Goal: Task Accomplishment & Management: Use online tool/utility

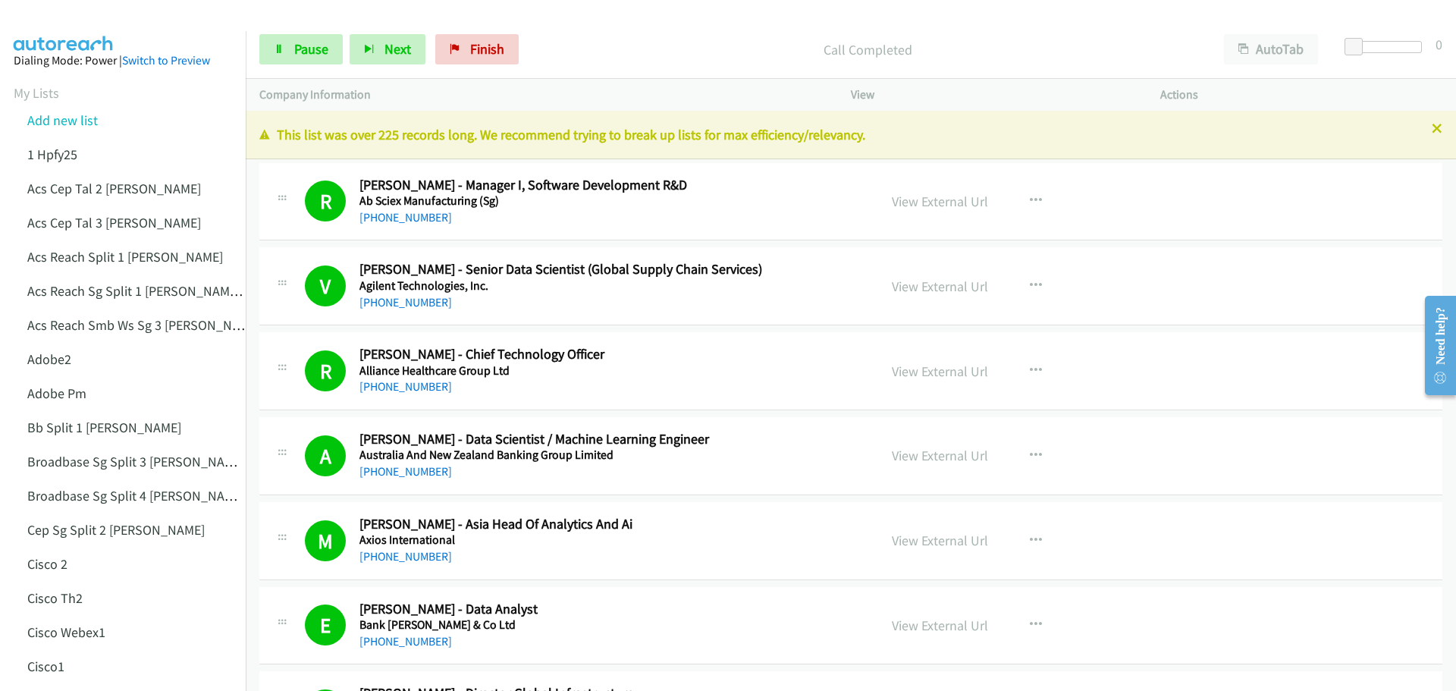
scroll to position [7358, 0]
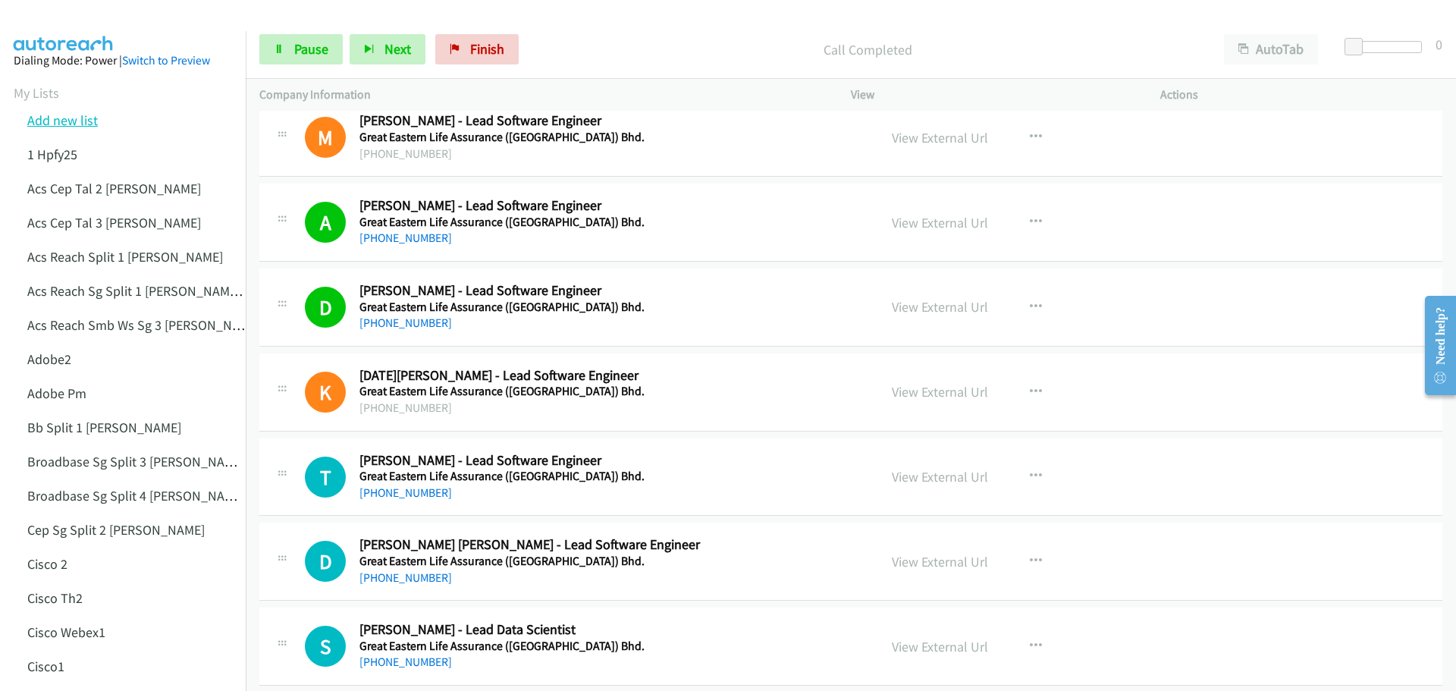
click at [75, 121] on link "Add new list" at bounding box center [62, 120] width 71 height 17
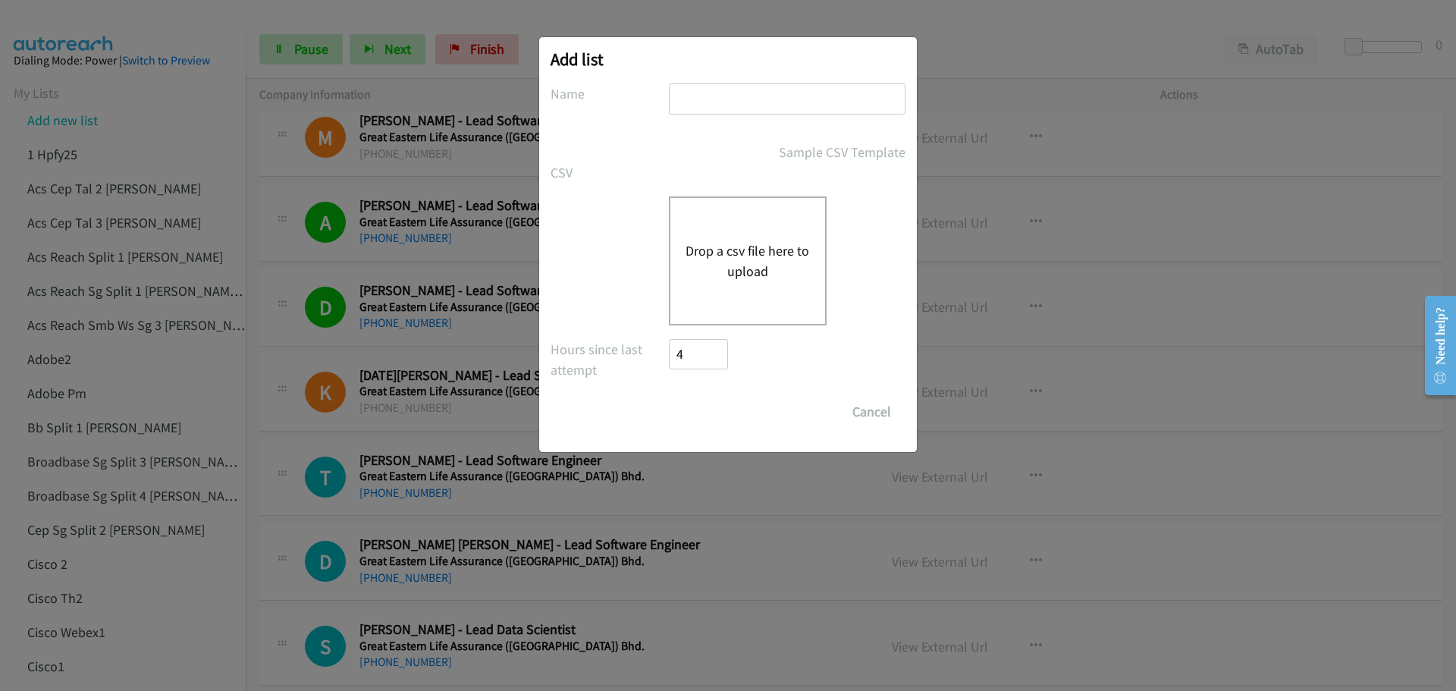
click at [729, 237] on div "Drop a csv file here to upload" at bounding box center [748, 260] width 158 height 129
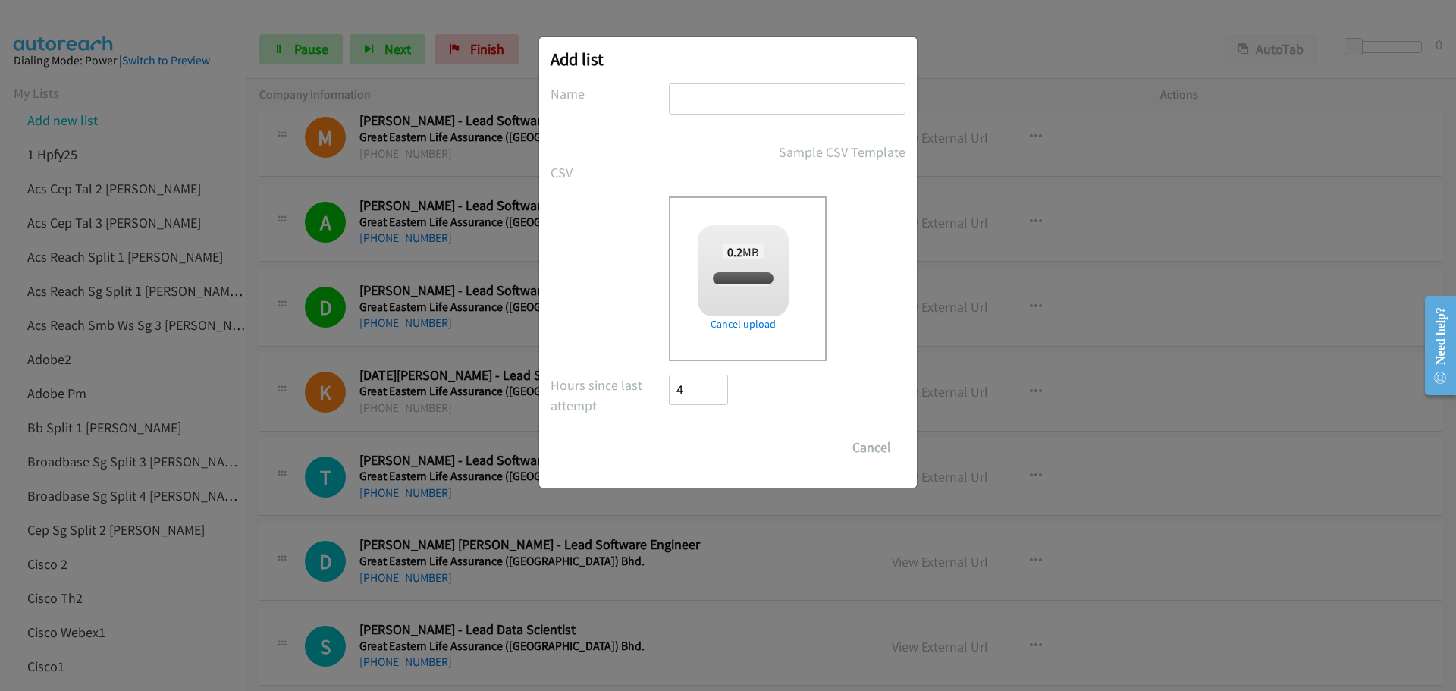
checkbox input "true"
click at [746, 102] on input "text" at bounding box center [787, 98] width 237 height 31
type input "HP3PM"
click at [717, 441] on input "Save List" at bounding box center [709, 447] width 80 height 30
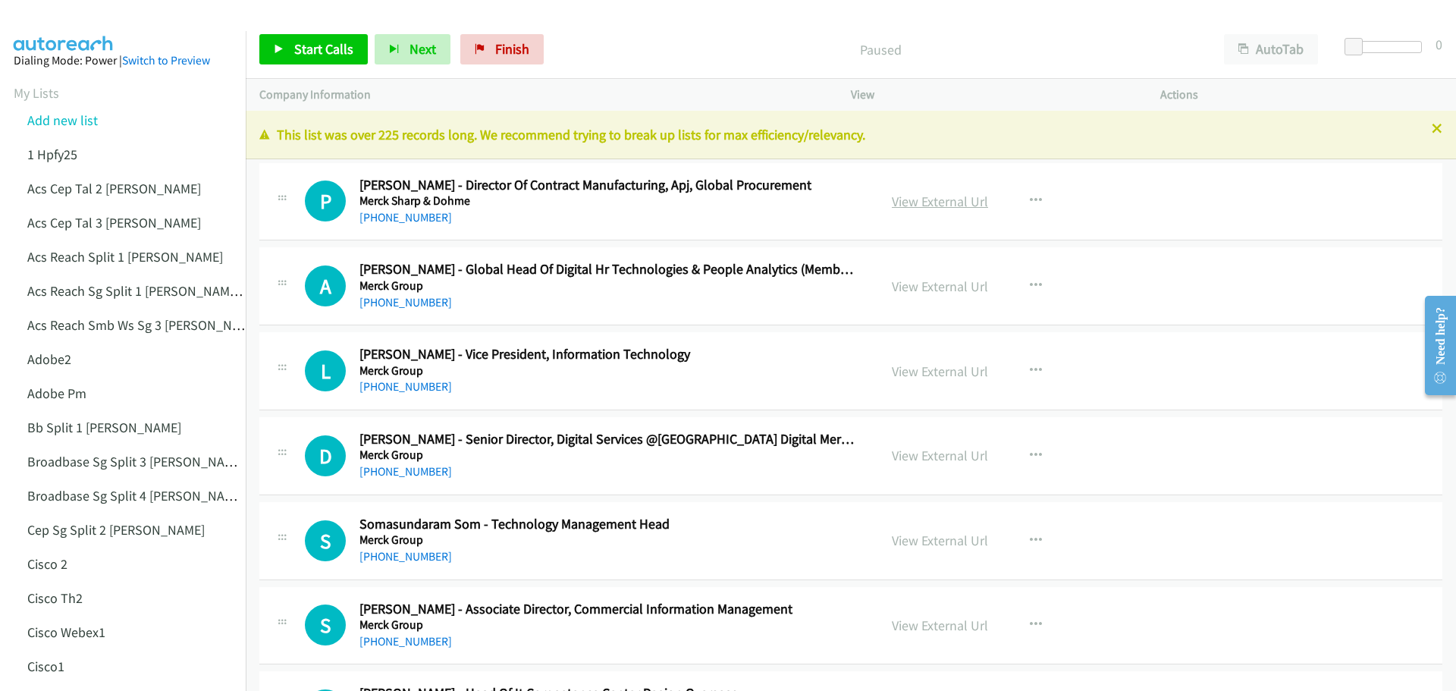
click at [957, 199] on link "View External Url" at bounding box center [940, 201] width 96 height 17
click at [947, 288] on link "View External Url" at bounding box center [940, 286] width 96 height 17
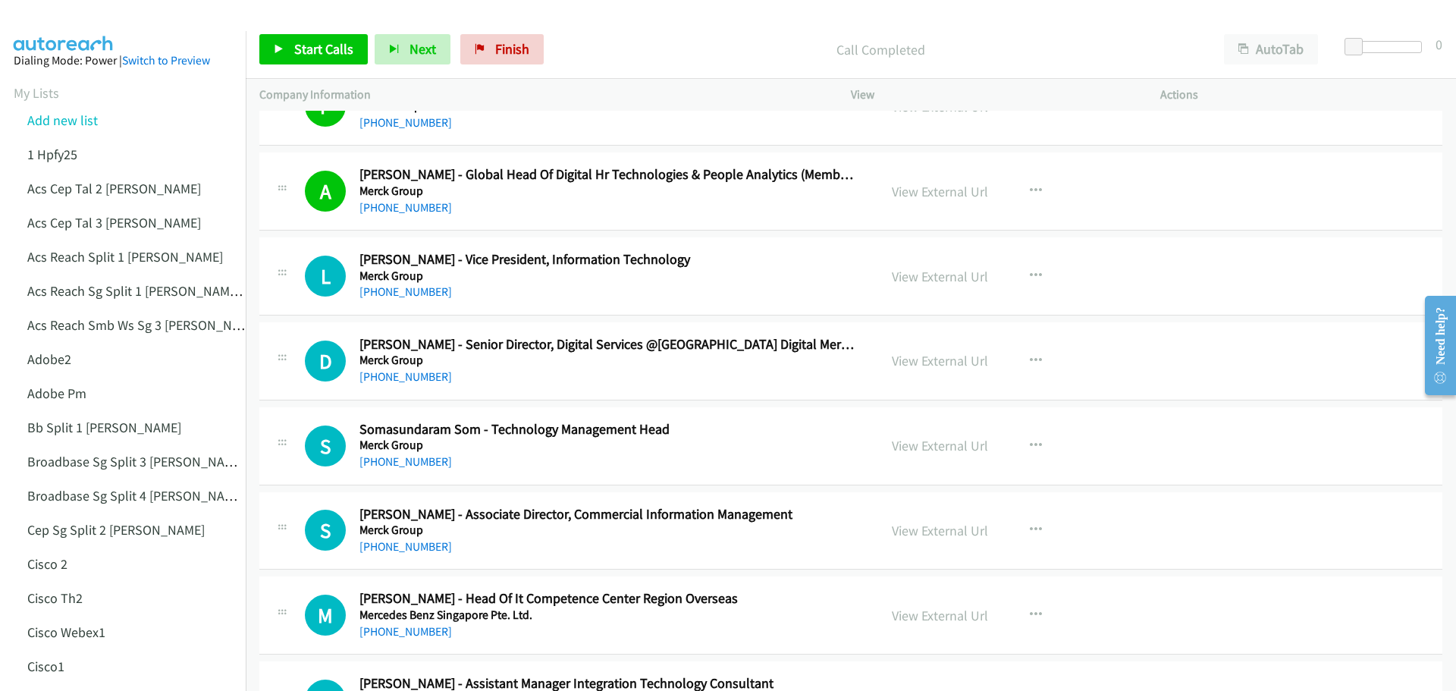
scroll to position [152, 0]
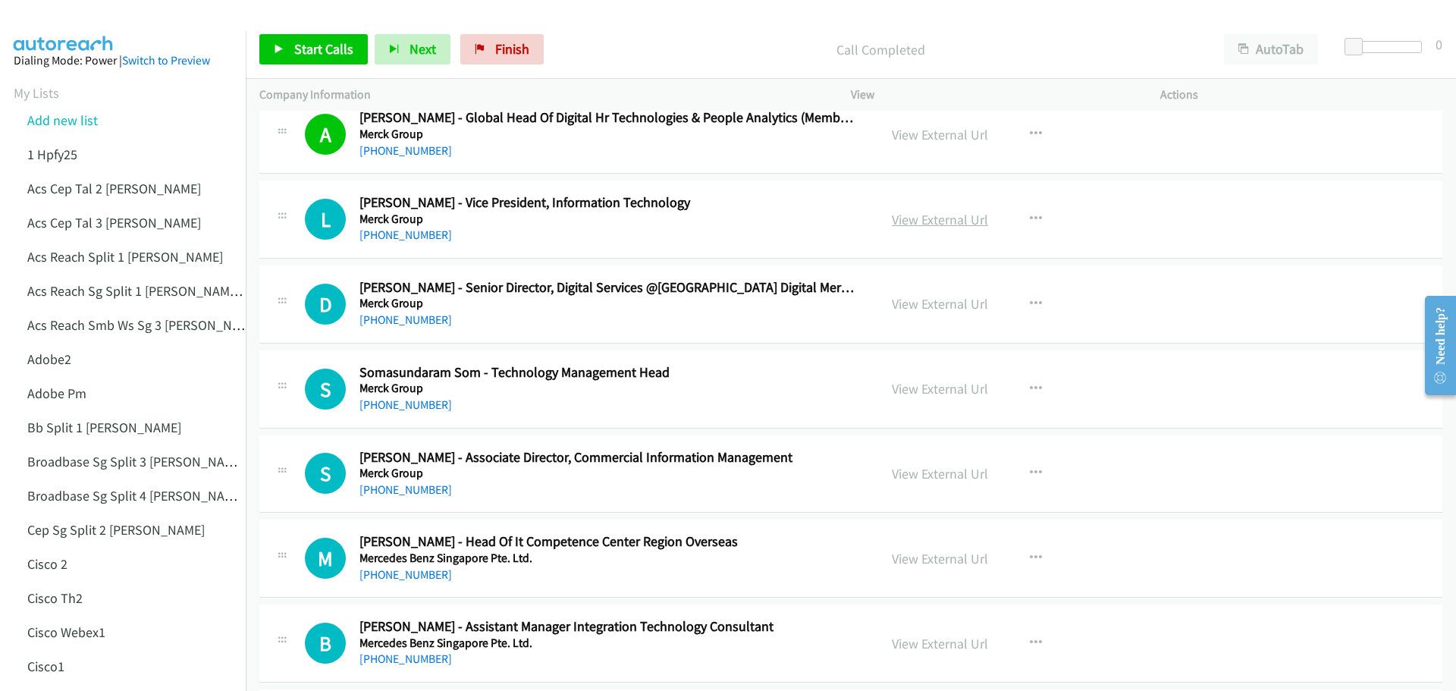
click at [954, 222] on link "View External Url" at bounding box center [940, 219] width 96 height 17
click at [316, 47] on span "Start Calls" at bounding box center [323, 48] width 59 height 17
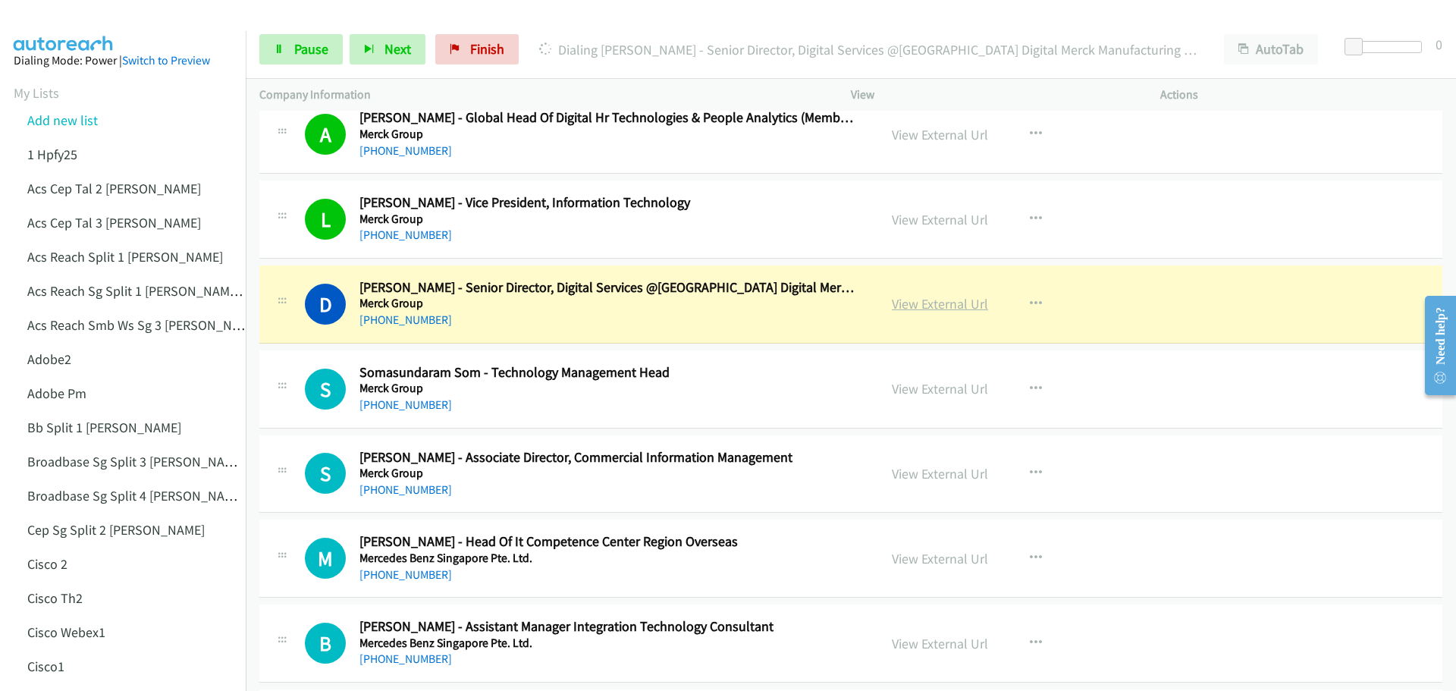
click at [944, 298] on link "View External Url" at bounding box center [940, 303] width 96 height 17
click at [322, 52] on span "Pause" at bounding box center [311, 48] width 34 height 17
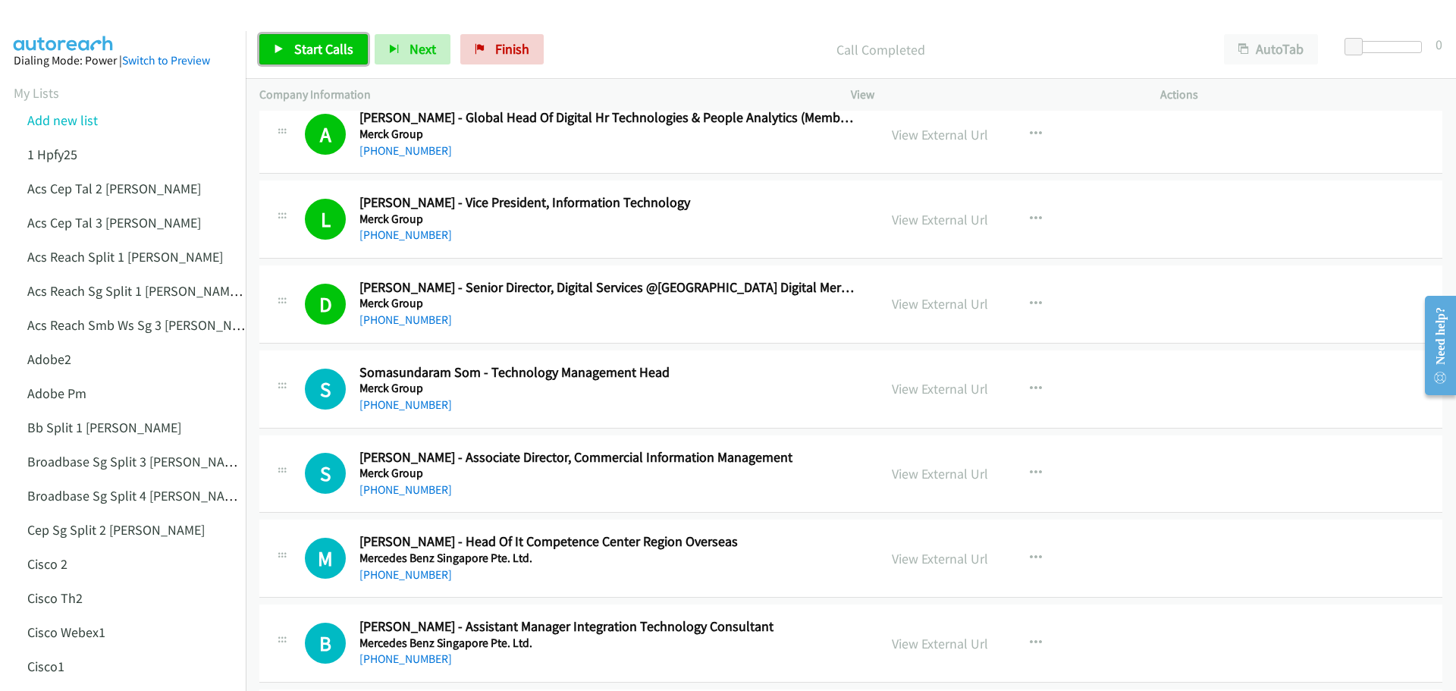
click at [316, 43] on span "Start Calls" at bounding box center [323, 48] width 59 height 17
click at [932, 390] on link "View External Url" at bounding box center [940, 388] width 96 height 17
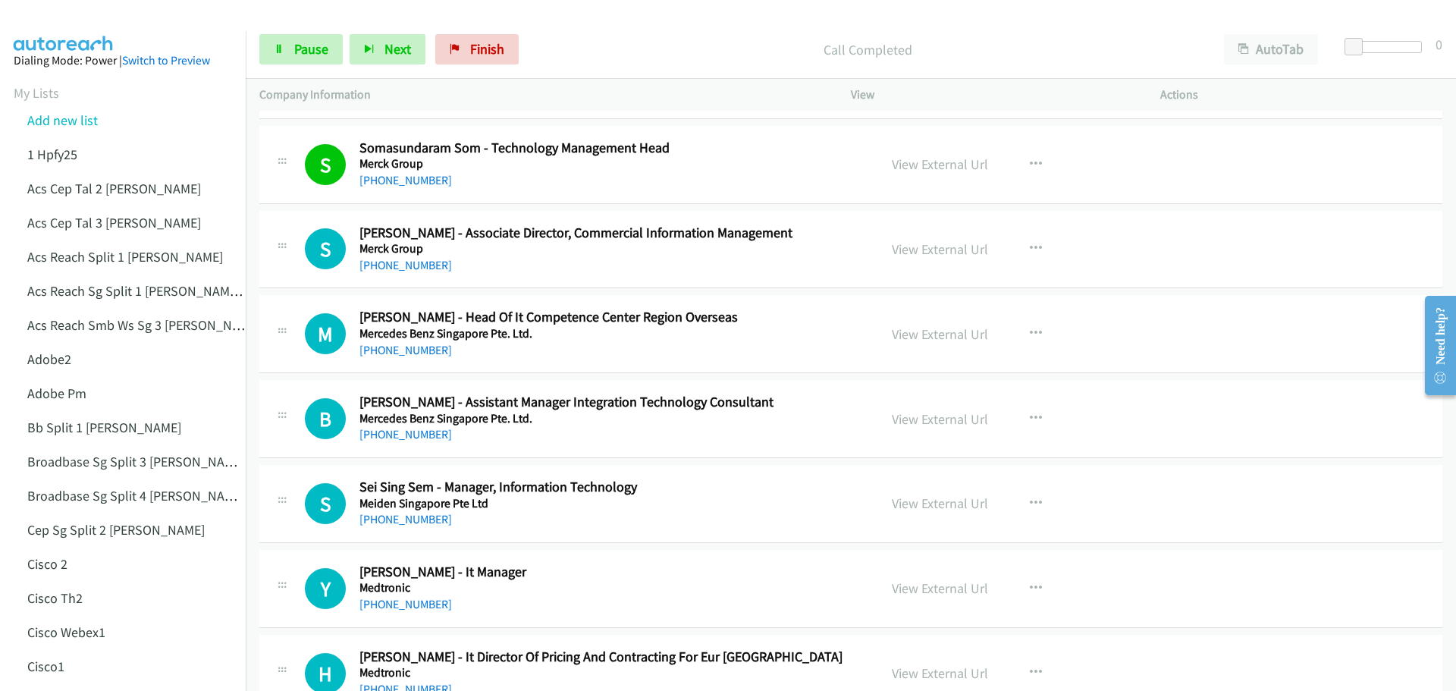
scroll to position [379, 0]
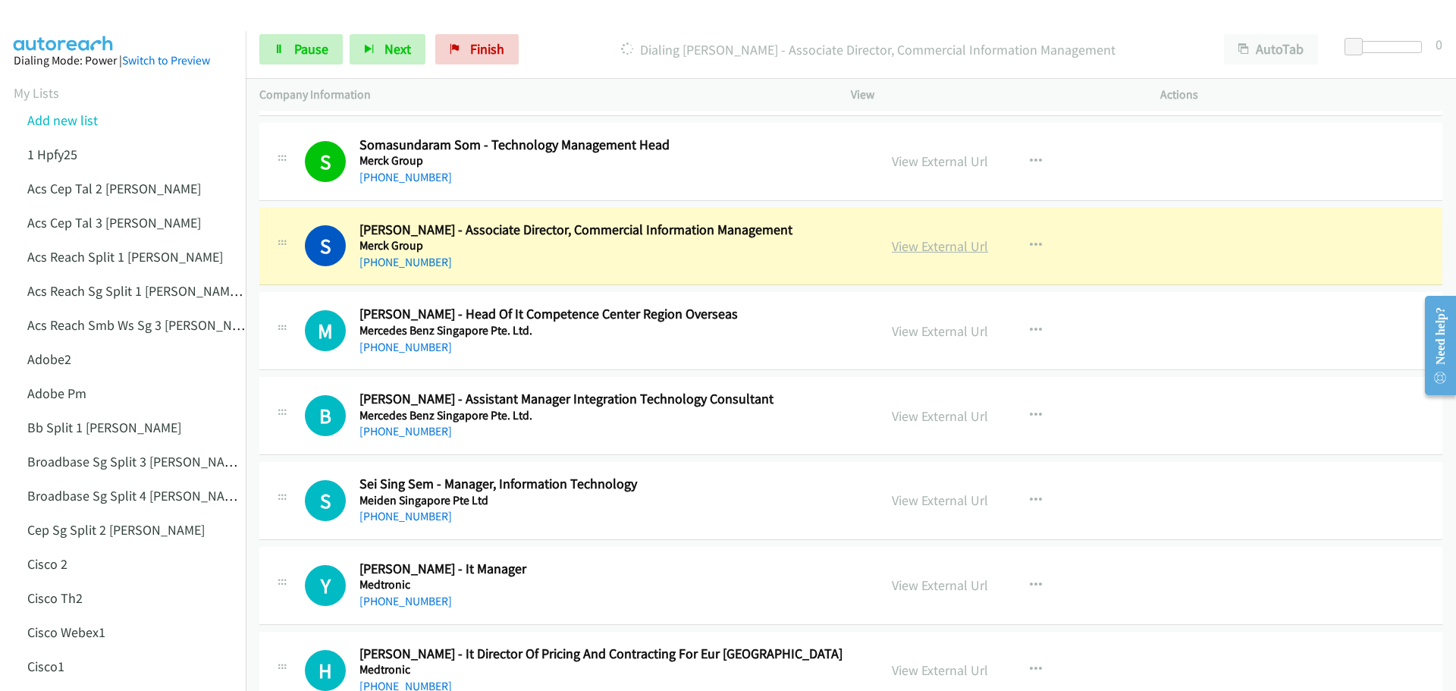
click at [919, 253] on link "View External Url" at bounding box center [940, 245] width 96 height 17
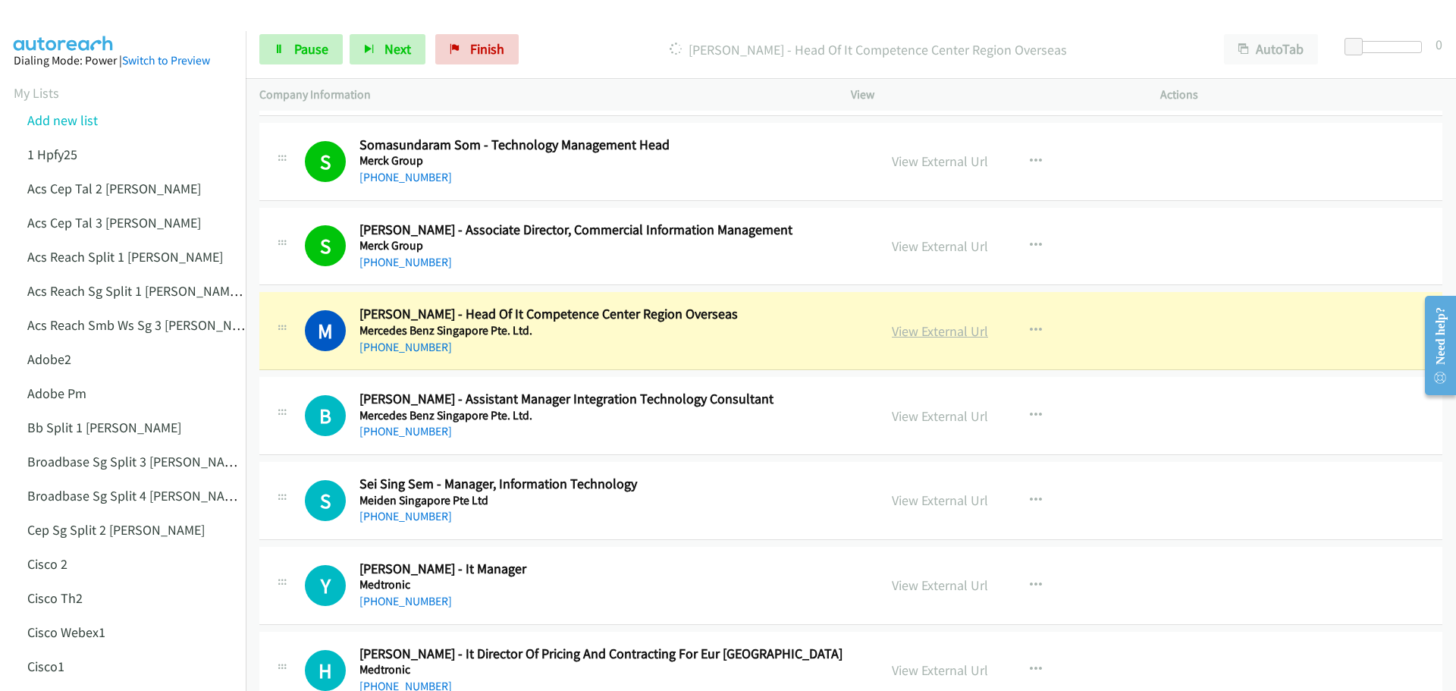
click at [921, 332] on link "View External Url" at bounding box center [940, 330] width 96 height 17
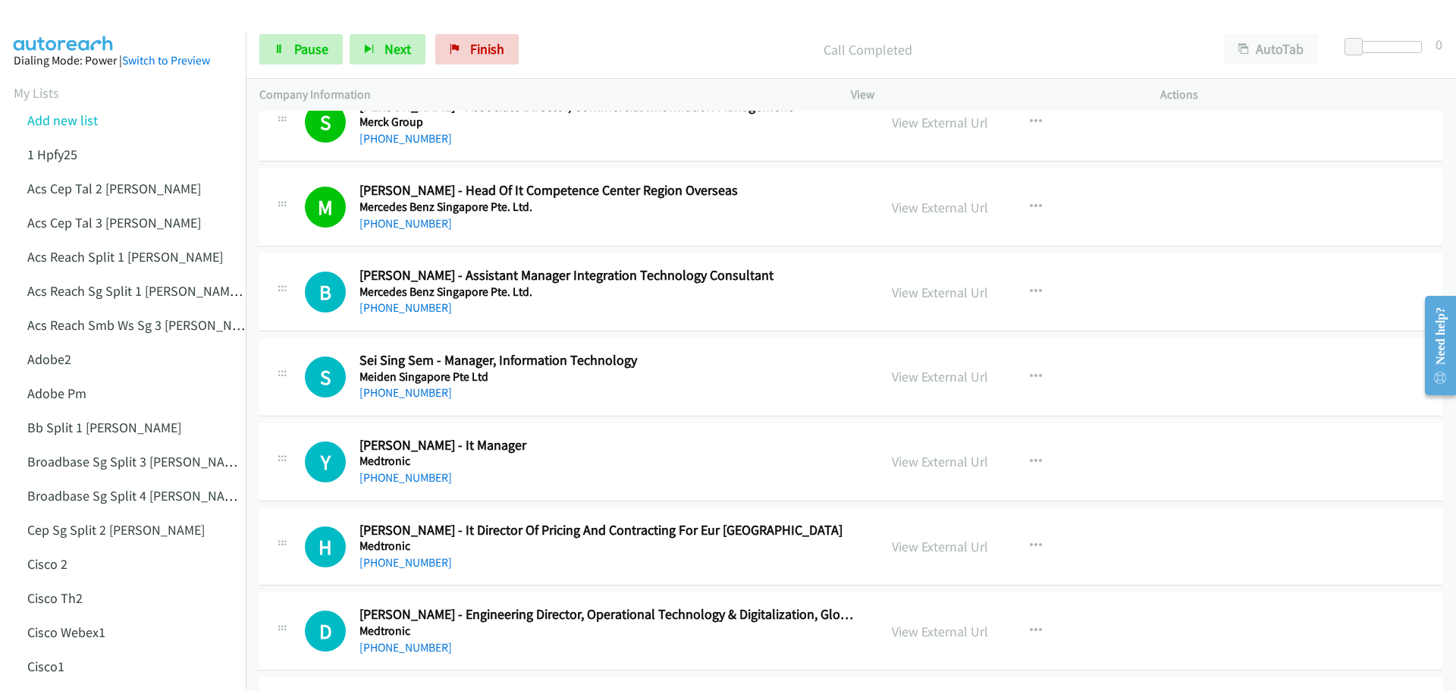
scroll to position [607, 0]
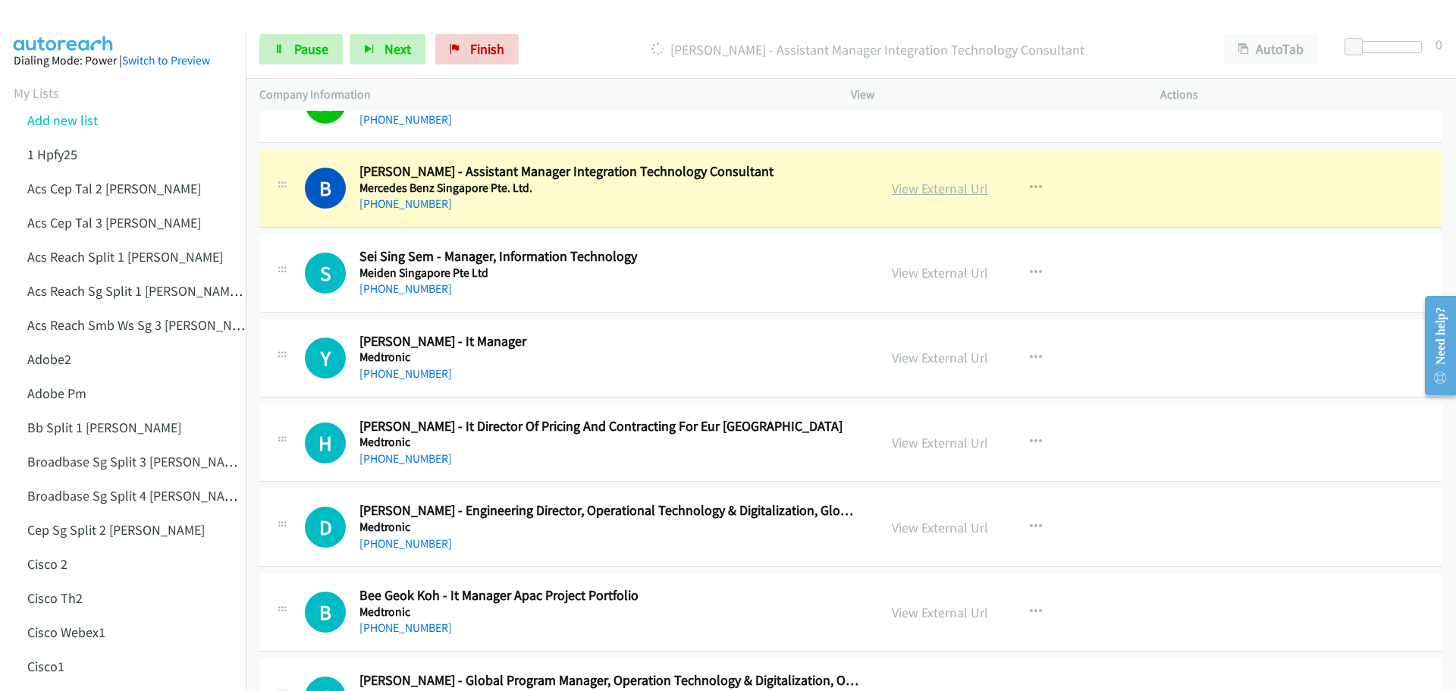
click at [904, 194] on link "View External Url" at bounding box center [940, 188] width 96 height 17
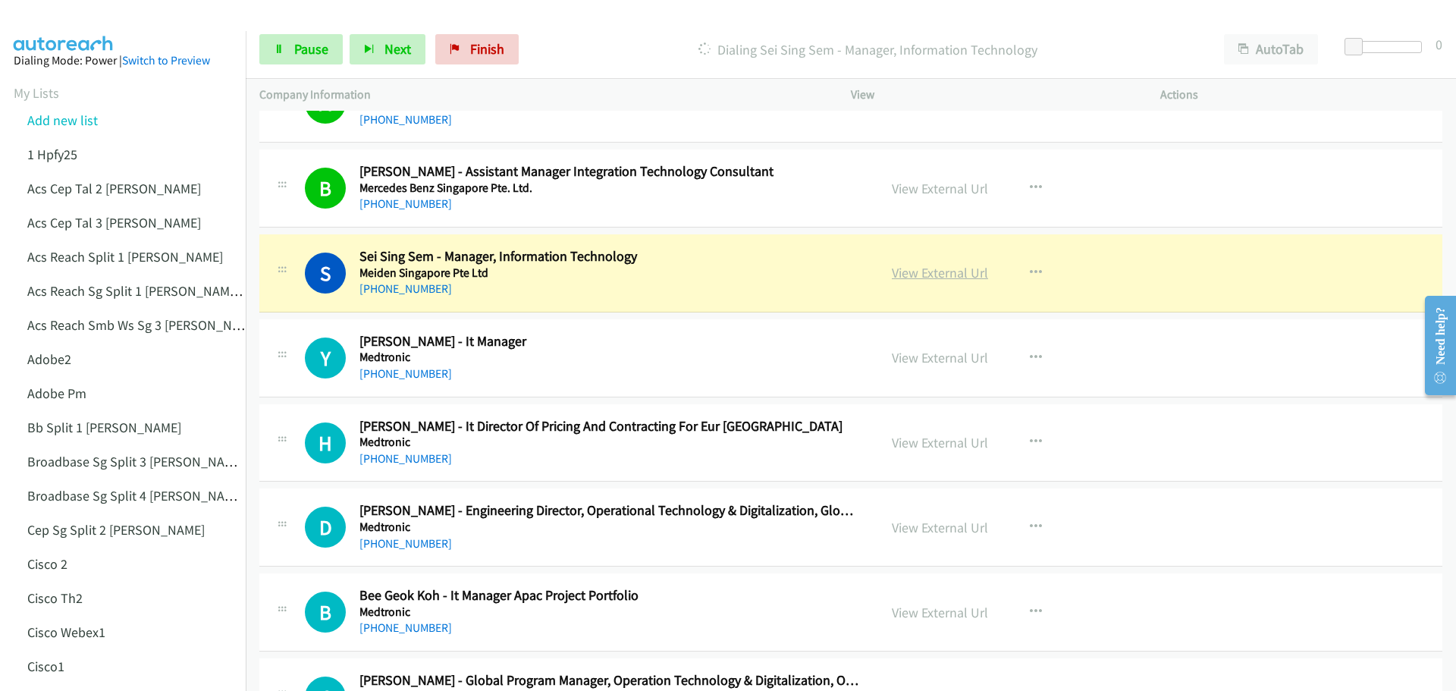
click at [916, 272] on link "View External Url" at bounding box center [940, 272] width 96 height 17
click at [316, 50] on span "Pause" at bounding box center [311, 48] width 34 height 17
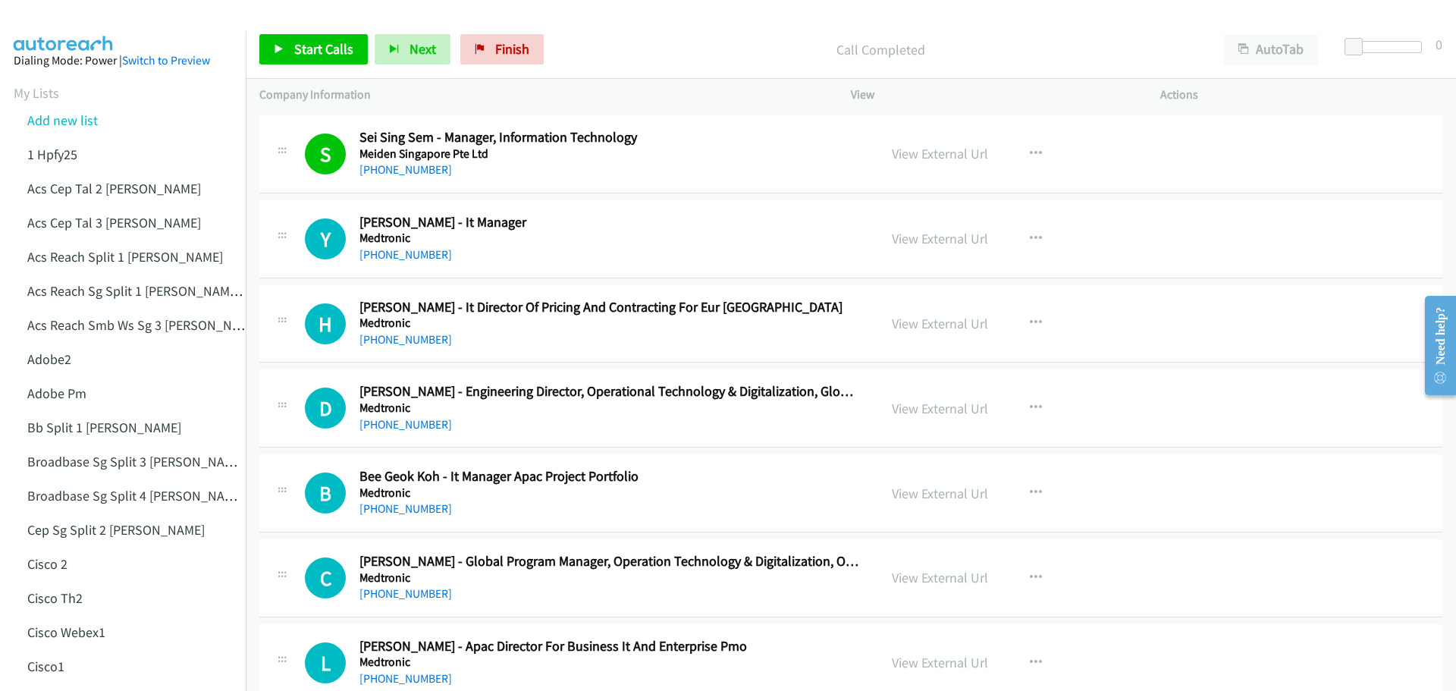
scroll to position [759, 0]
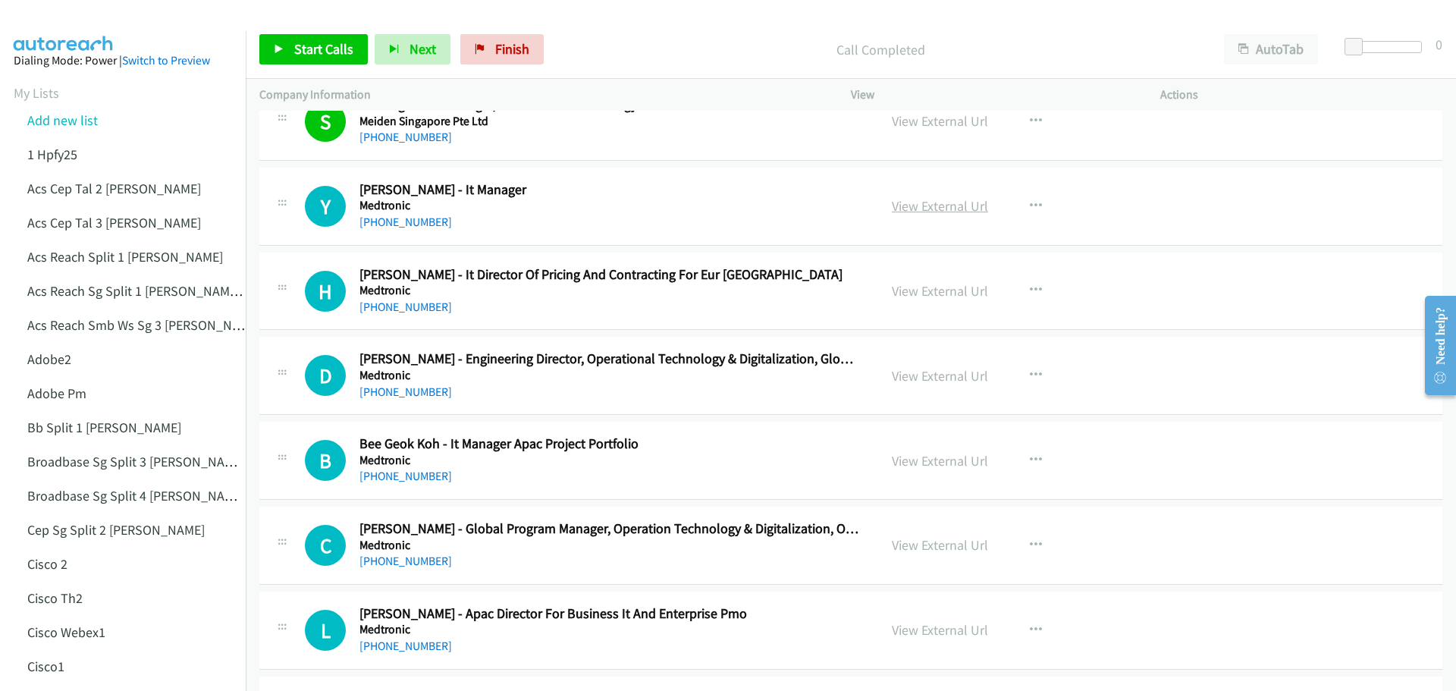
click at [947, 203] on link "View External Url" at bounding box center [940, 205] width 96 height 17
click at [935, 286] on link "View External Url" at bounding box center [940, 290] width 96 height 17
click at [936, 291] on link "View External Url" at bounding box center [940, 290] width 96 height 17
click at [307, 52] on span "Start Calls" at bounding box center [323, 48] width 59 height 17
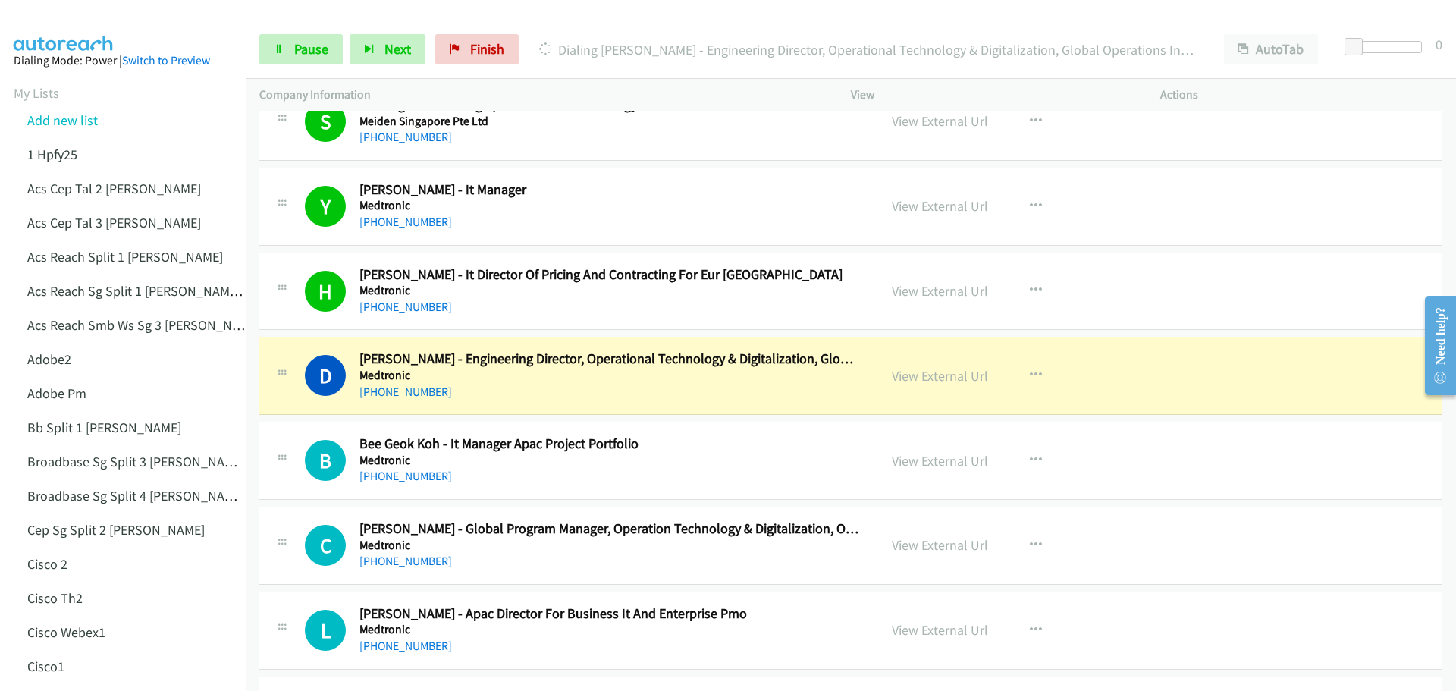
click at [947, 371] on link "View External Url" at bounding box center [940, 375] width 96 height 17
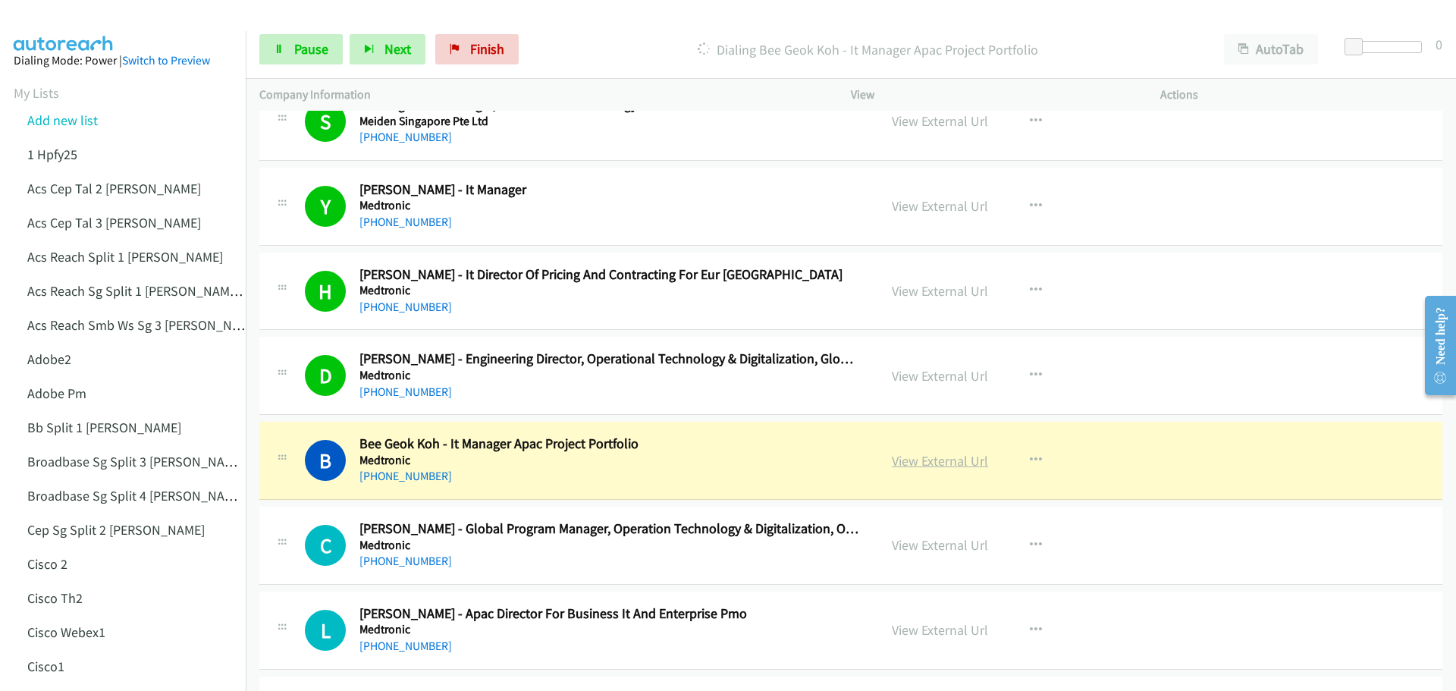
click at [927, 460] on link "View External Url" at bounding box center [940, 460] width 96 height 17
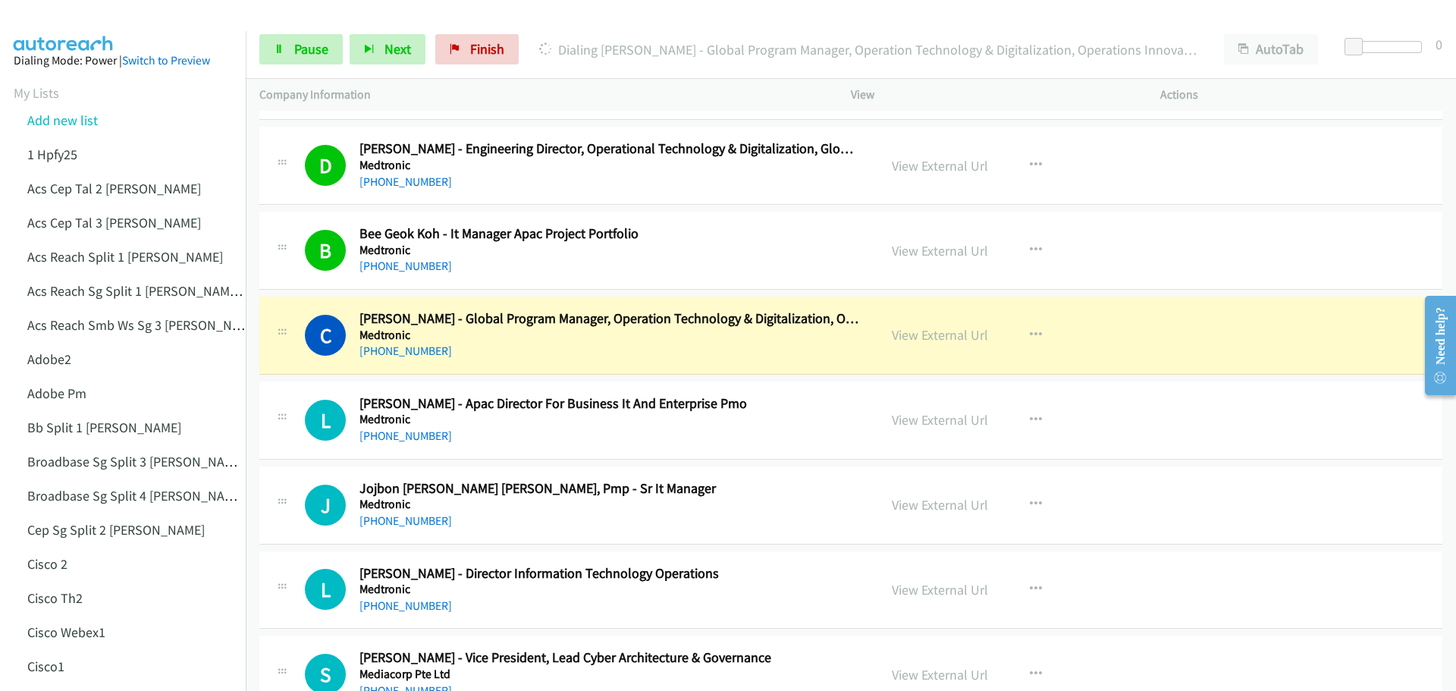
scroll to position [986, 0]
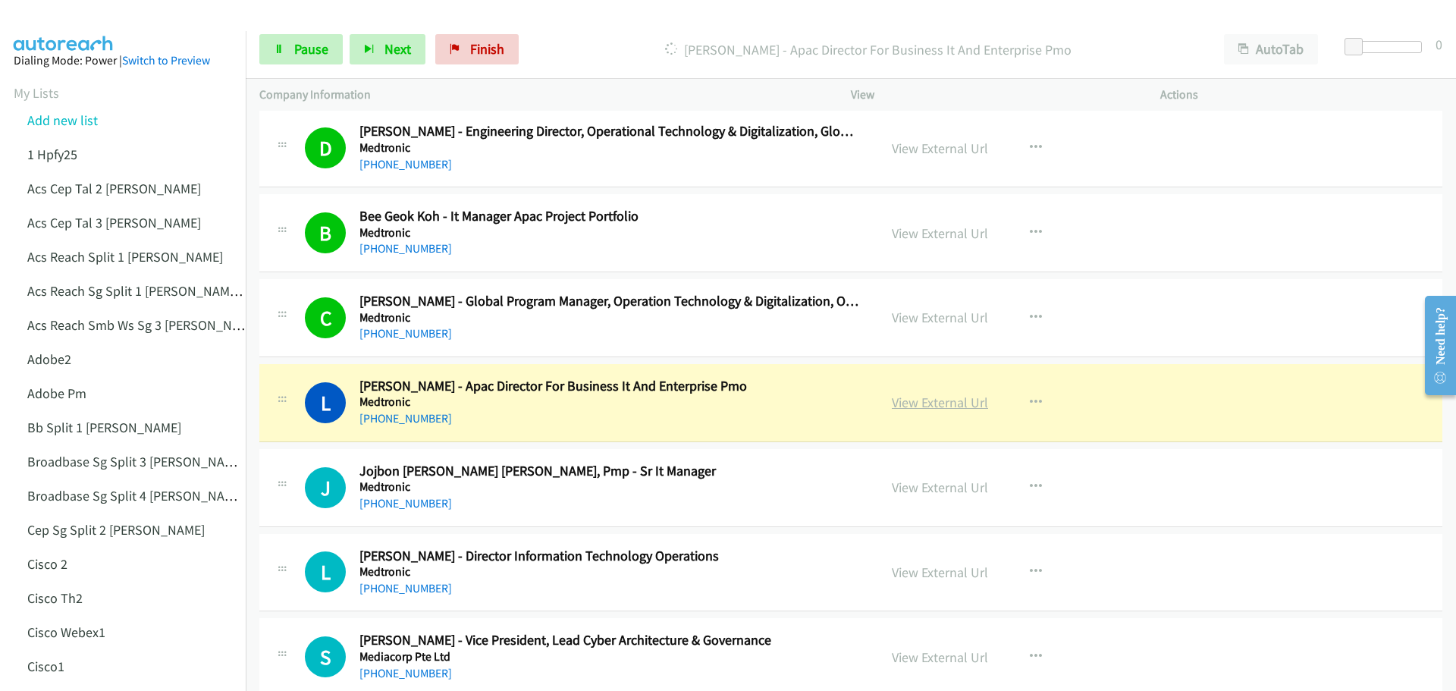
click at [903, 402] on link "View External Url" at bounding box center [940, 402] width 96 height 17
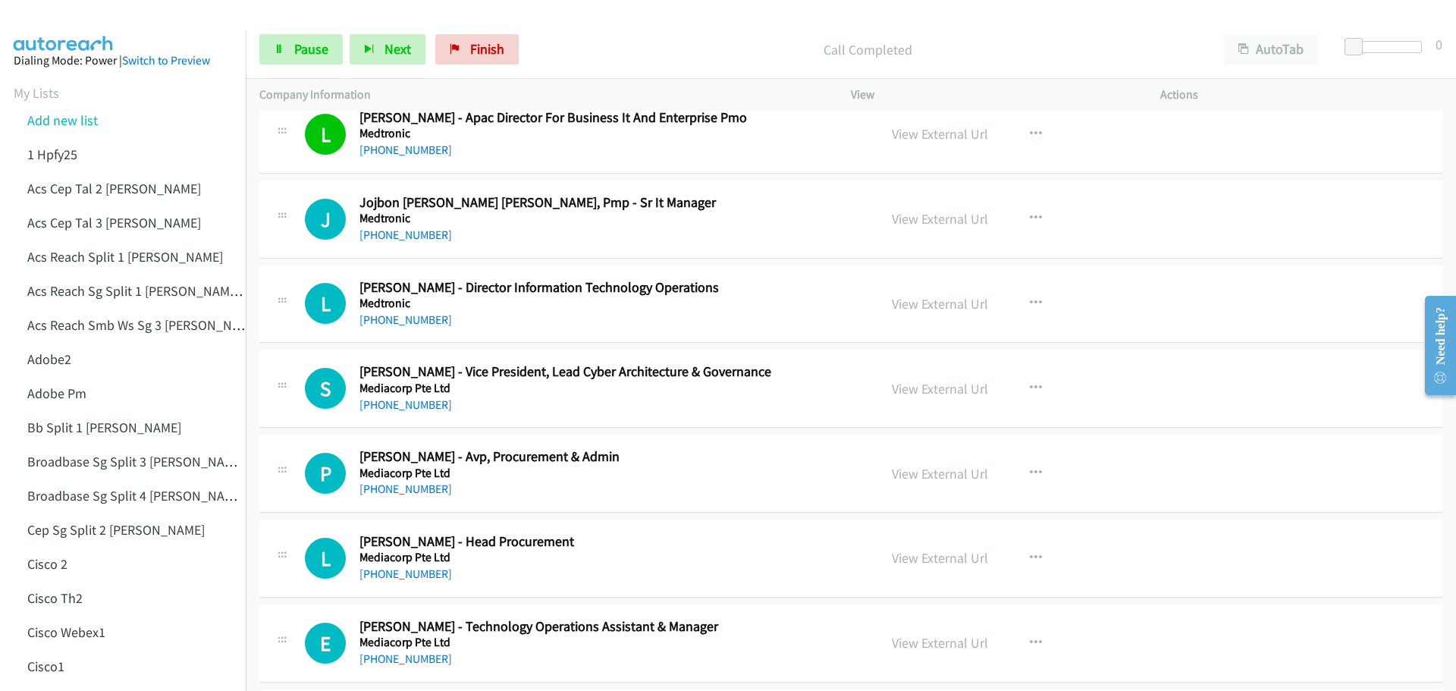
scroll to position [1290, 0]
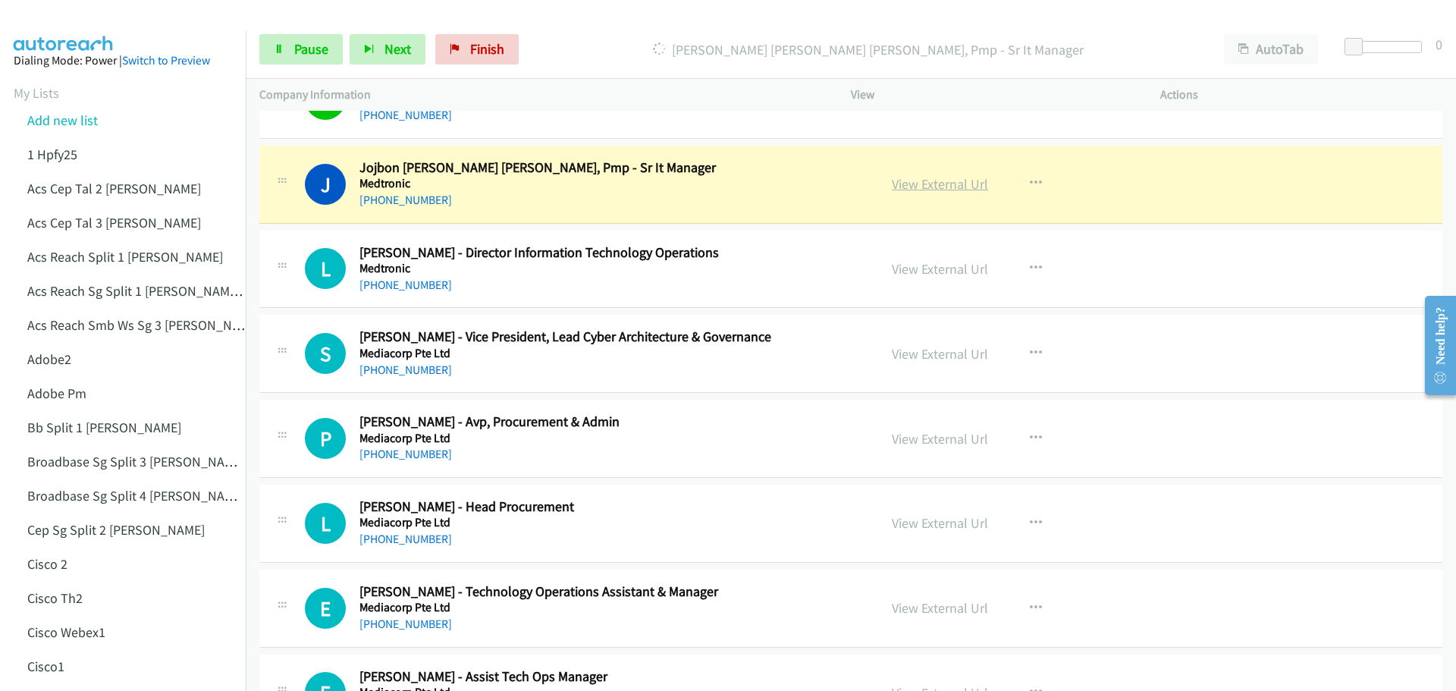
click at [947, 183] on link "View External Url" at bounding box center [940, 183] width 96 height 17
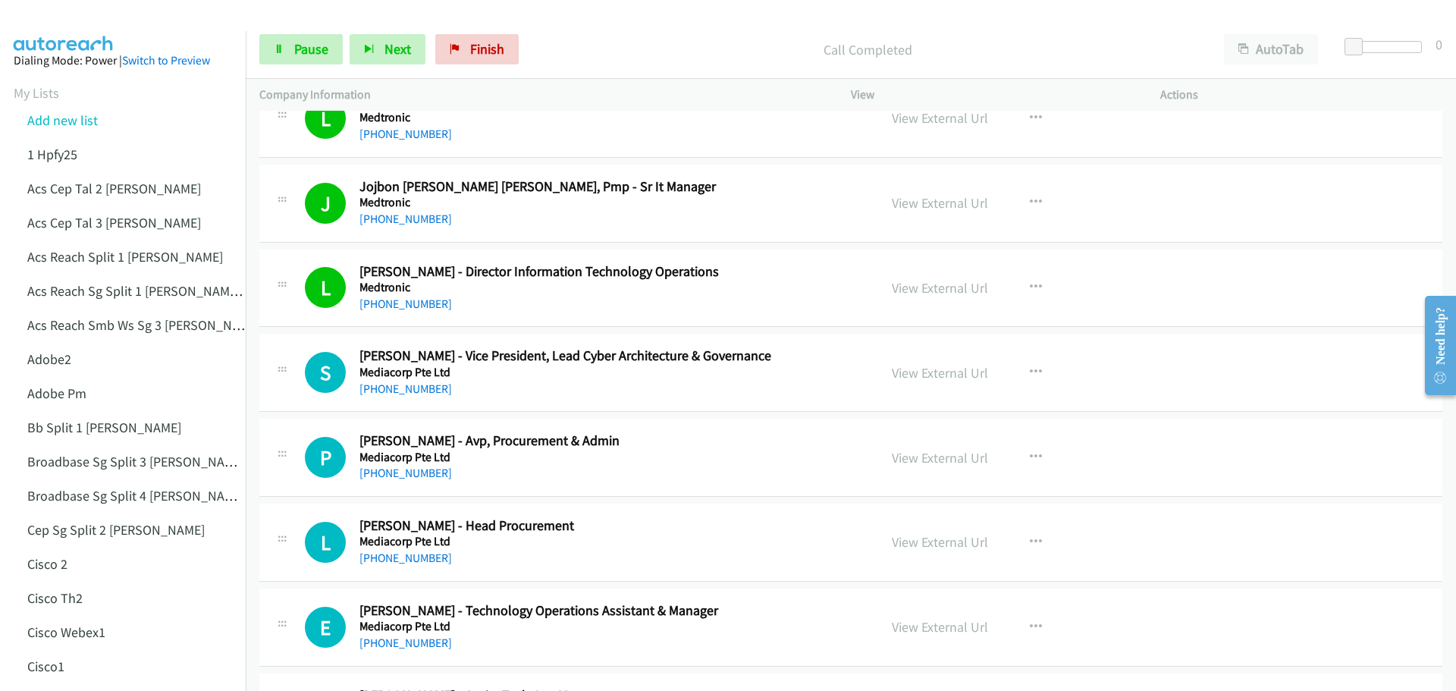
scroll to position [1365, 0]
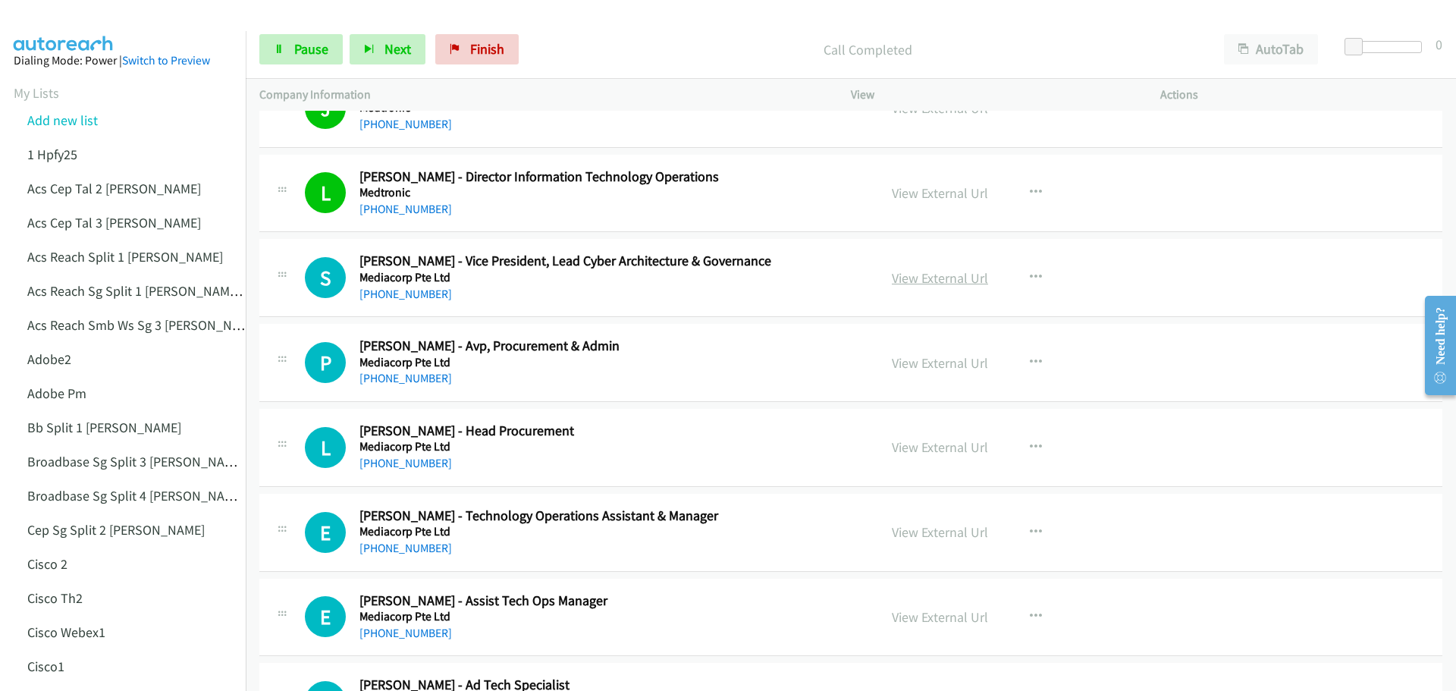
click at [900, 278] on link "View External Url" at bounding box center [940, 277] width 96 height 17
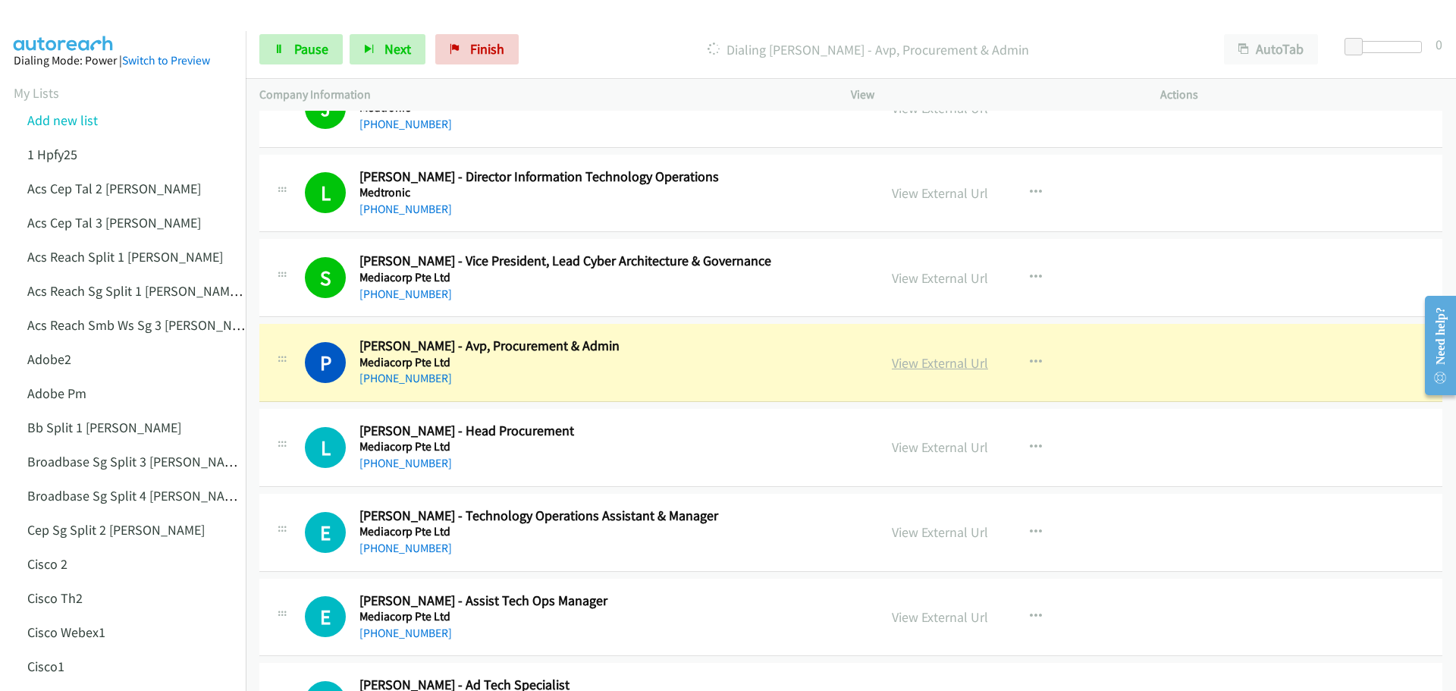
click at [939, 366] on link "View External Url" at bounding box center [940, 362] width 96 height 17
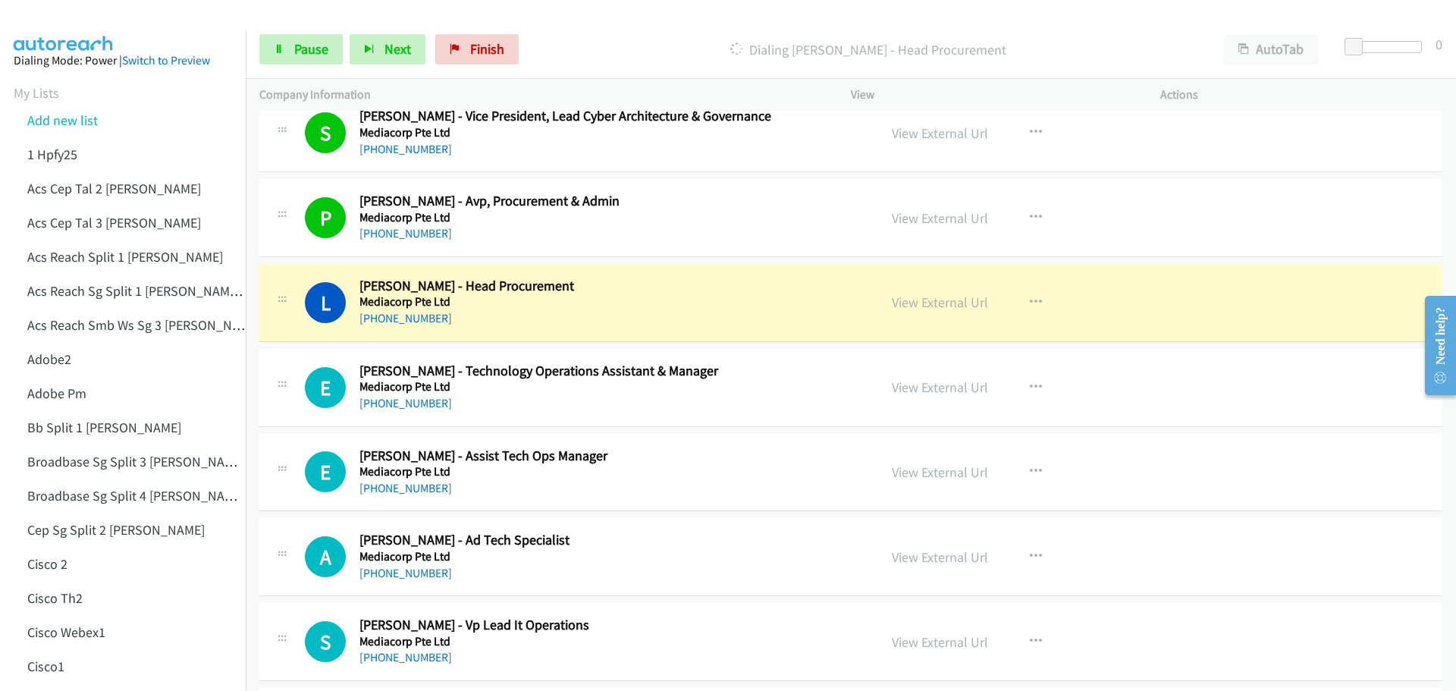
scroll to position [1517, 0]
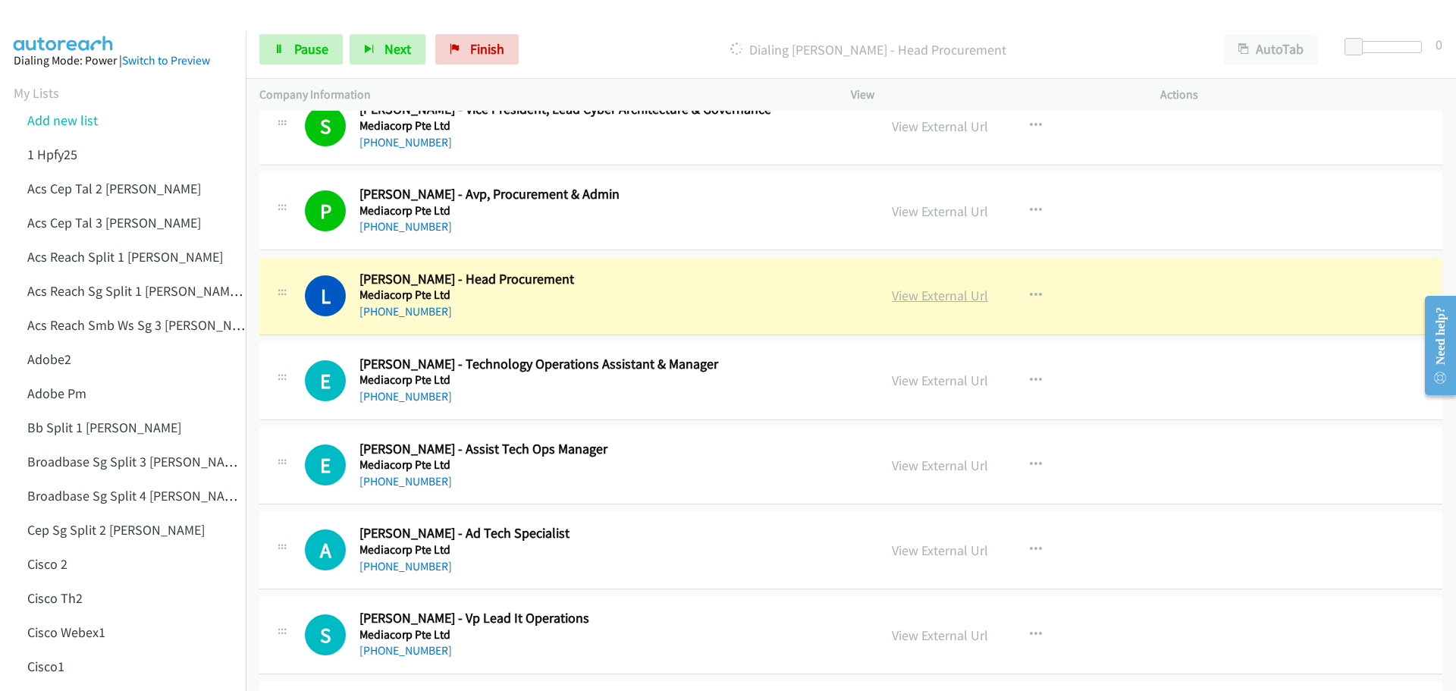
click at [926, 293] on link "View External Url" at bounding box center [940, 295] width 96 height 17
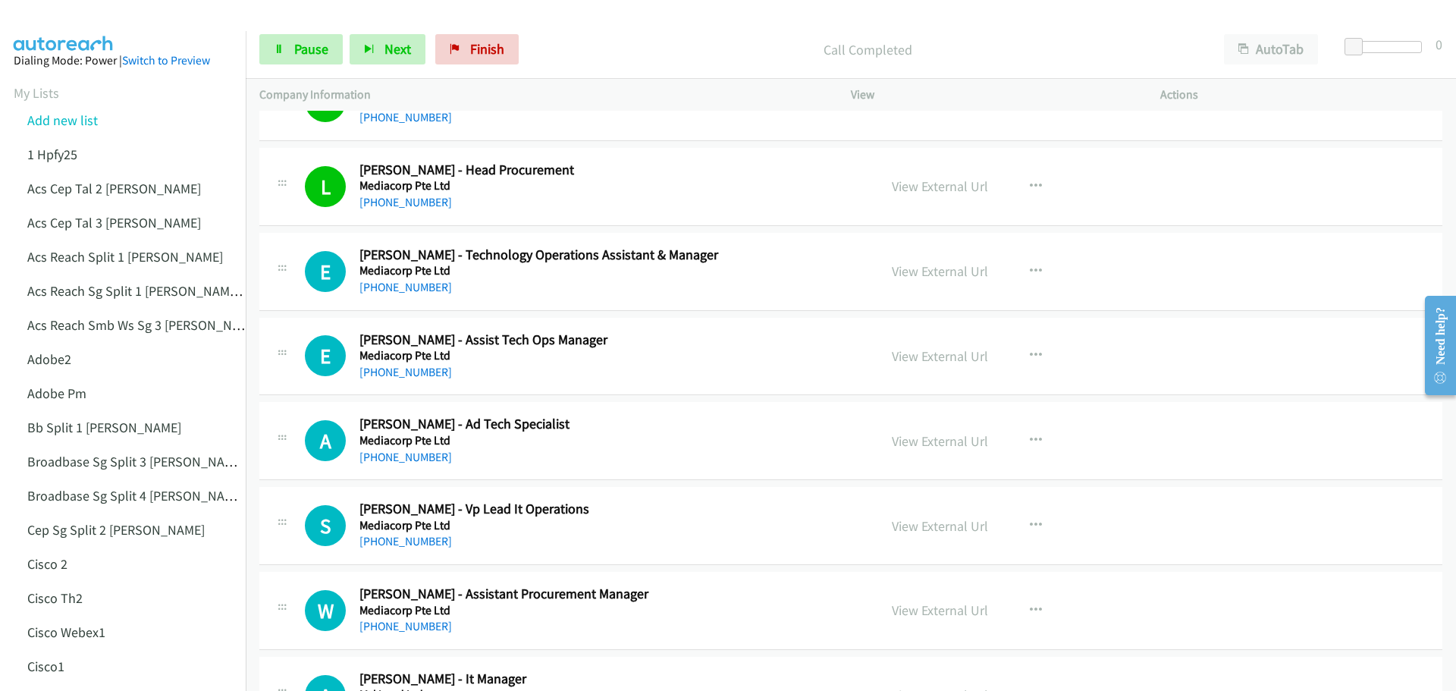
scroll to position [1669, 0]
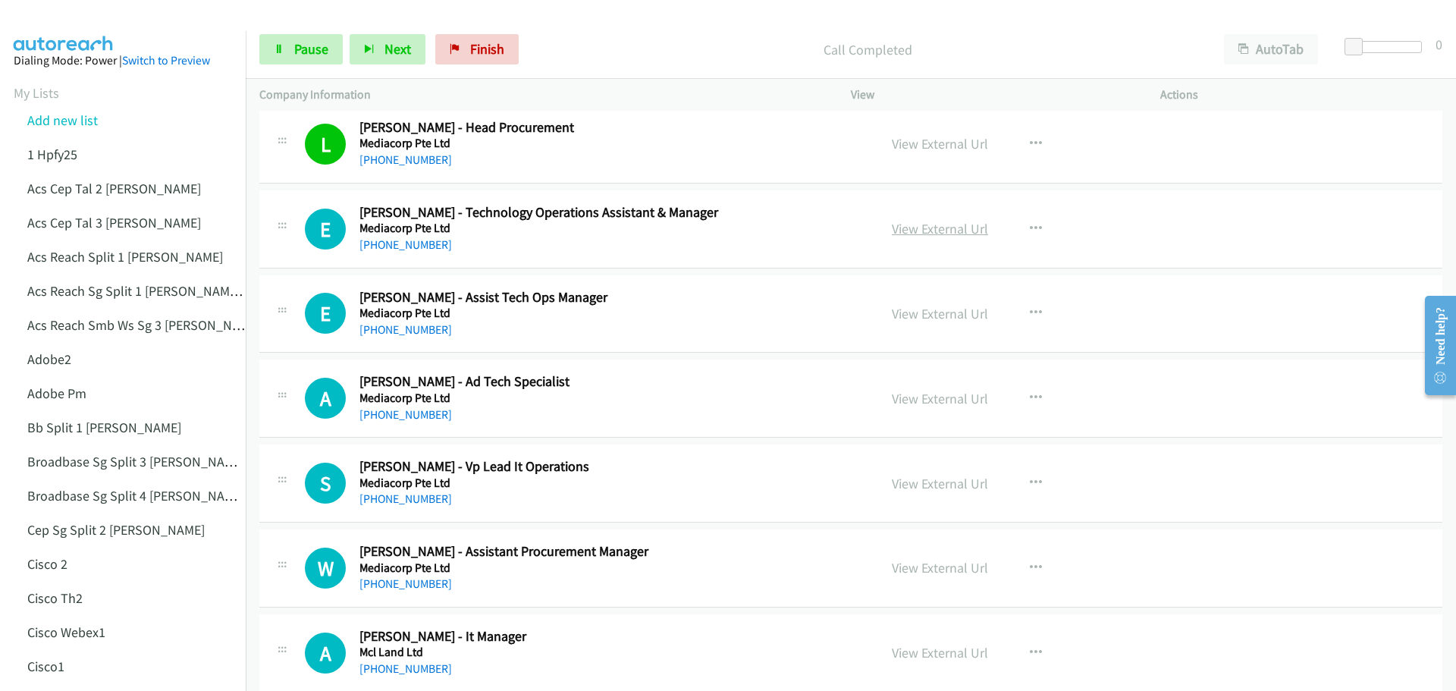
click at [911, 229] on link "View External Url" at bounding box center [940, 228] width 96 height 17
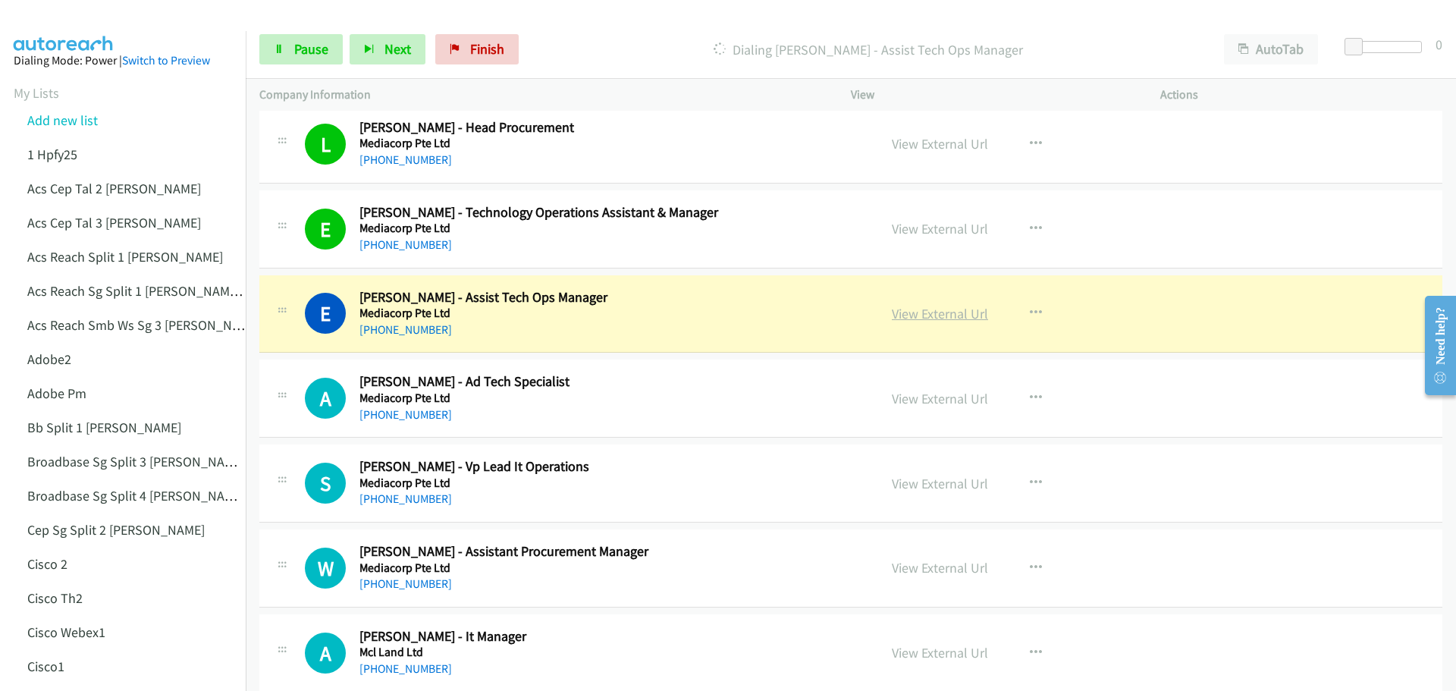
click at [926, 310] on link "View External Url" at bounding box center [940, 313] width 96 height 17
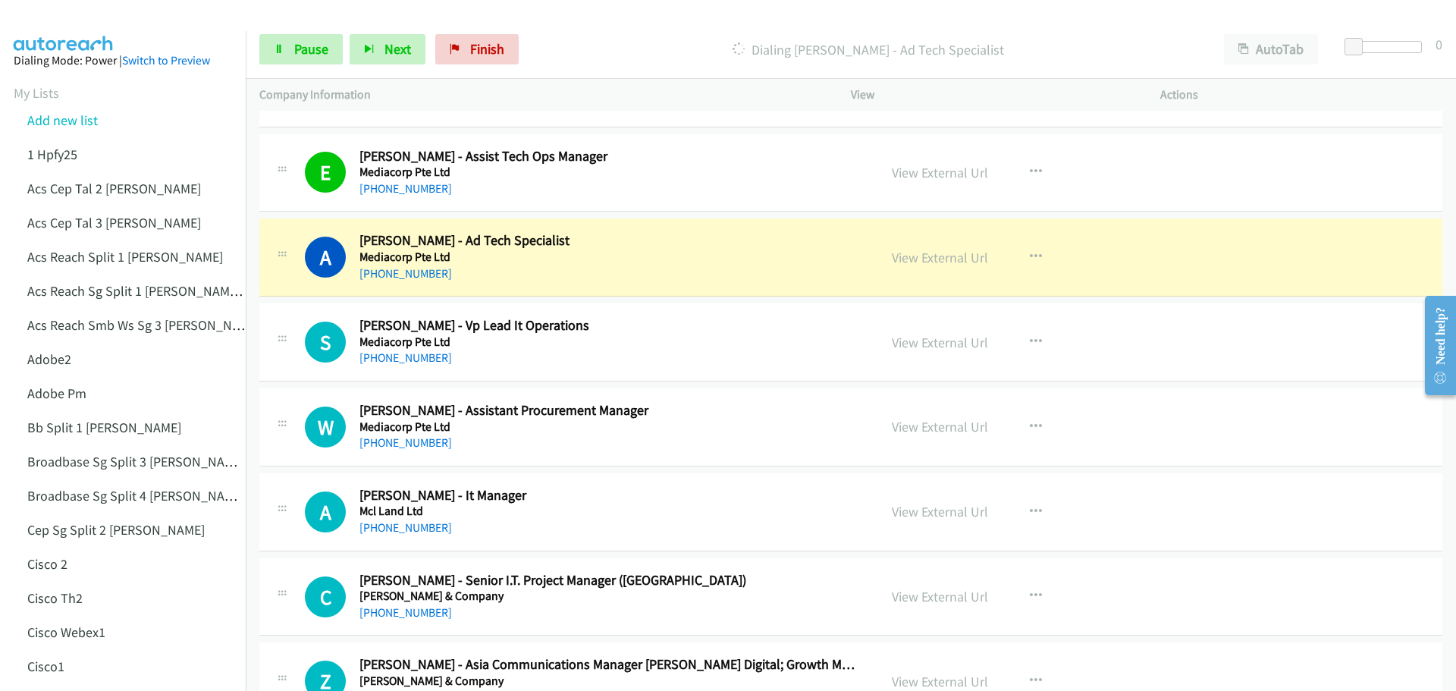
scroll to position [1821, 0]
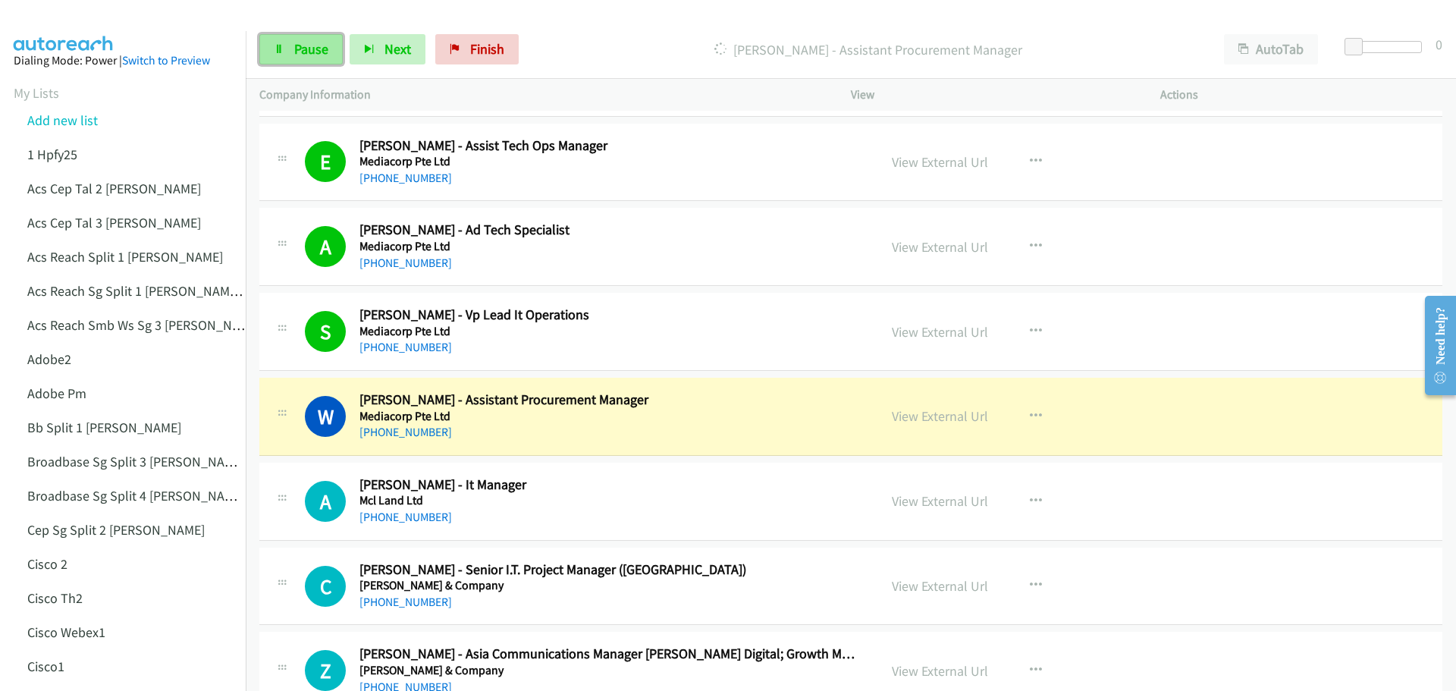
click at [313, 55] on span "Pause" at bounding box center [311, 48] width 34 height 17
